Goal: Task Accomplishment & Management: Use online tool/utility

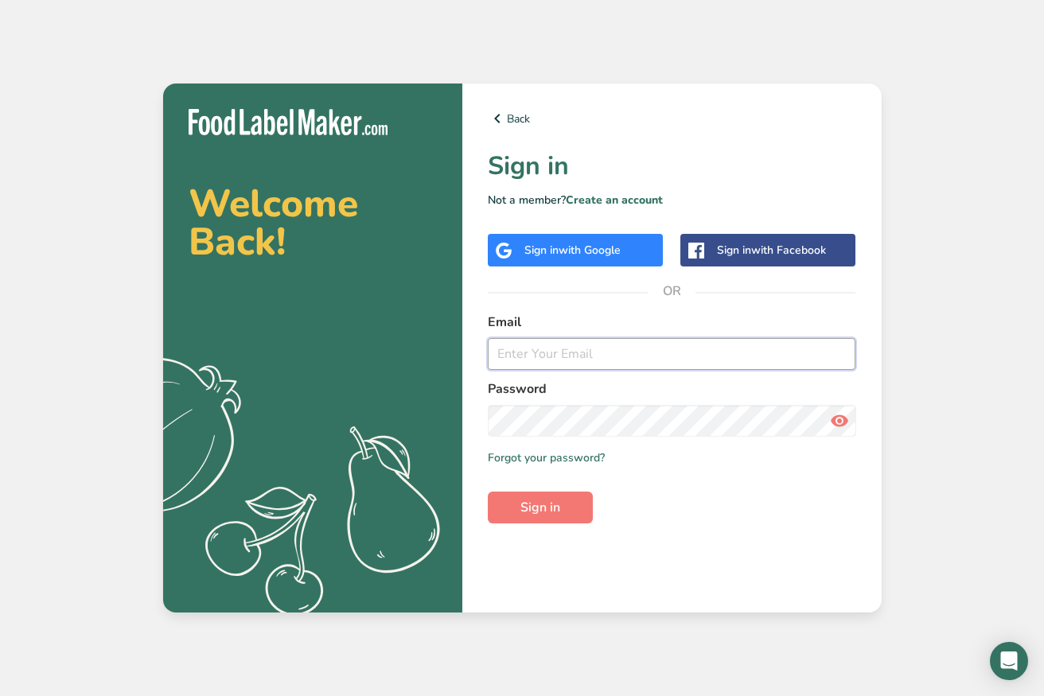
click at [543, 349] on input "email" at bounding box center [672, 354] width 368 height 32
click at [524, 357] on input "email" at bounding box center [672, 354] width 368 height 32
paste input "[EMAIL_ADDRESS][DOMAIN_NAME]"
type input "[EMAIL_ADDRESS][DOMAIN_NAME]"
click at [836, 422] on icon at bounding box center [839, 421] width 19 height 29
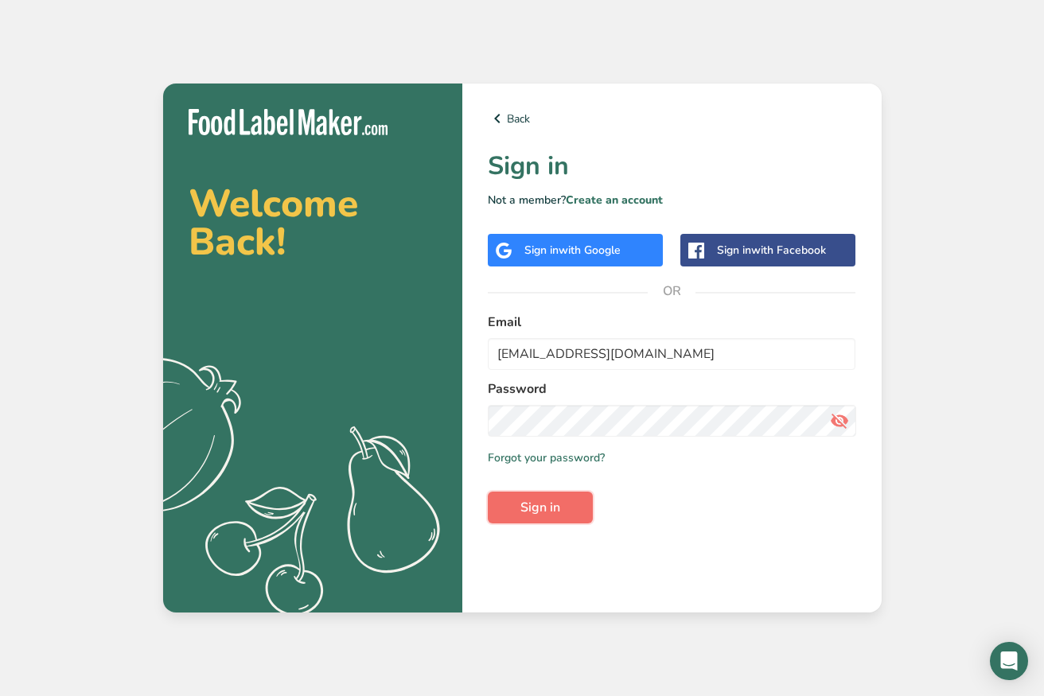
click at [544, 505] on span "Sign in" at bounding box center [540, 507] width 40 height 19
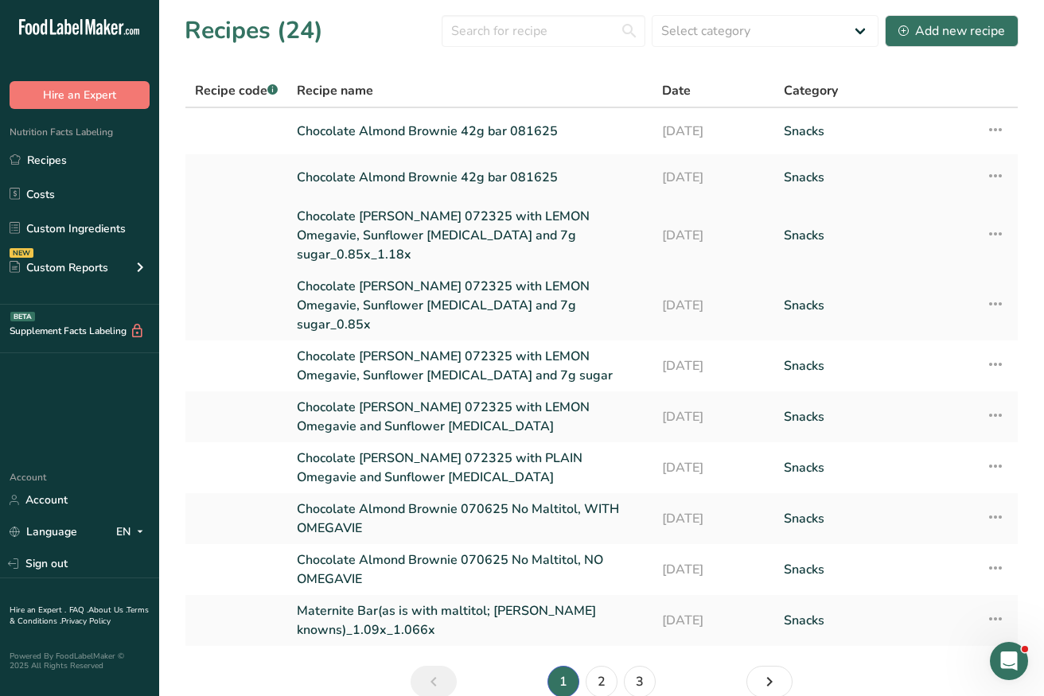
click at [549, 219] on link "Chocolate [PERSON_NAME] 072325 with LEMON Omegavie, Sunflower [MEDICAL_DATA] an…" at bounding box center [470, 235] width 346 height 57
